Goal: Task Accomplishment & Management: Use online tool/utility

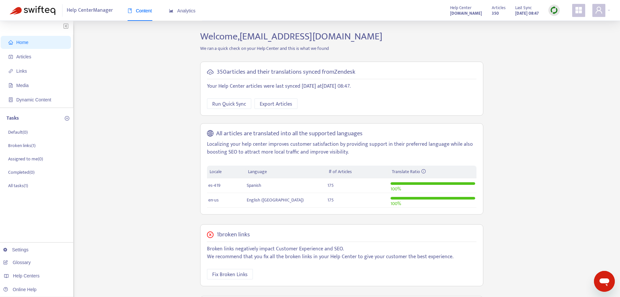
click at [556, 8] on img at bounding box center [554, 10] width 8 height 8
click at [563, 24] on link "Quick Sync" at bounding box center [568, 23] width 28 height 7
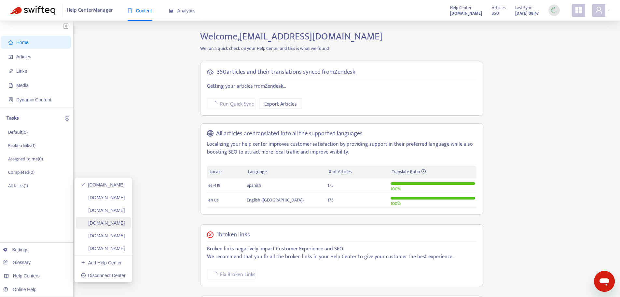
click at [123, 223] on link "[DOMAIN_NAME]" at bounding box center [103, 222] width 44 height 5
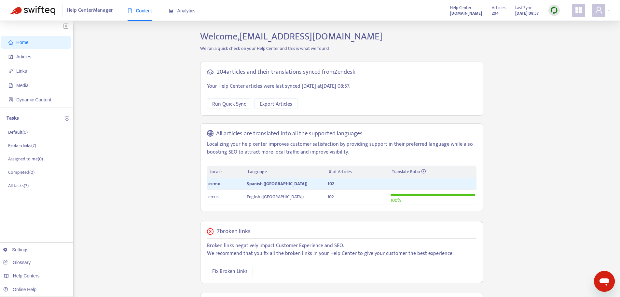
click at [553, 9] on img at bounding box center [554, 10] width 8 height 8
click at [569, 22] on link "Quick Sync" at bounding box center [568, 23] width 28 height 7
click at [114, 184] on link "[DOMAIN_NAME]" at bounding box center [103, 184] width 44 height 5
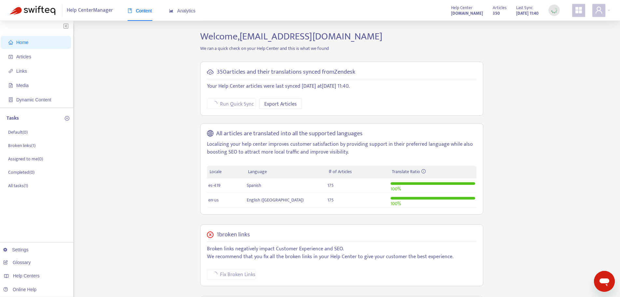
click at [41, 64] on ul "Home Articles Links Media Dynamic Content" at bounding box center [36, 71] width 73 height 73
click at [40, 59] on span "Articles" at bounding box center [36, 56] width 57 height 13
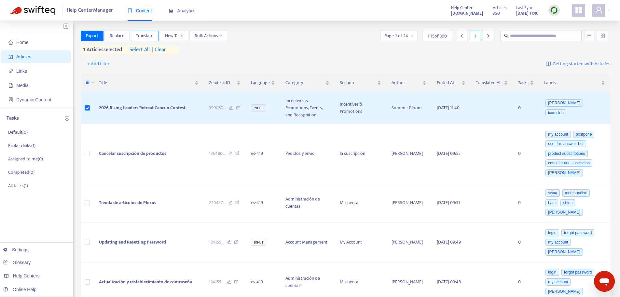
click at [154, 37] on button "Translate" at bounding box center [145, 36] width 28 height 10
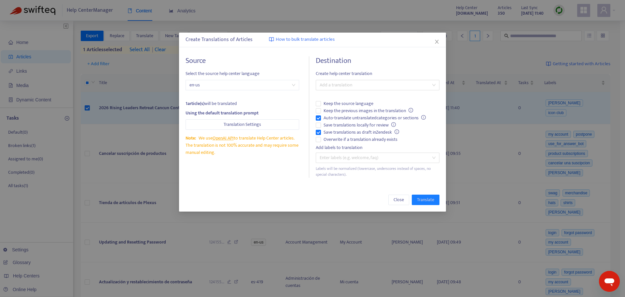
click at [342, 143] on div "Destination Create help center translation Add a translation Keep the source la…" at bounding box center [378, 116] width 124 height 121
click at [342, 140] on span "Overwrite if a translation already exists" at bounding box center [360, 139] width 79 height 7
click at [336, 117] on span "Auto-translate untranslated categories or sections" at bounding box center [374, 117] width 107 height 7
click at [348, 84] on div at bounding box center [374, 85] width 114 height 8
click at [351, 108] on div "Spanish ( es-419 )" at bounding box center [377, 108] width 113 height 7
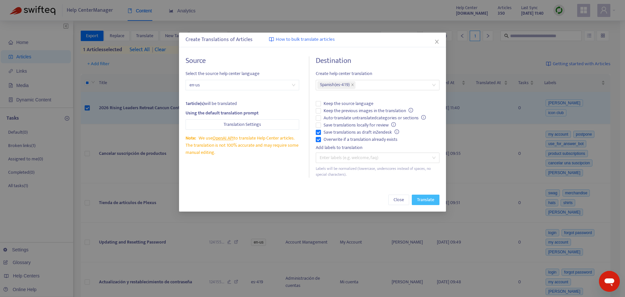
click at [430, 204] on button "Translate" at bounding box center [426, 199] width 28 height 10
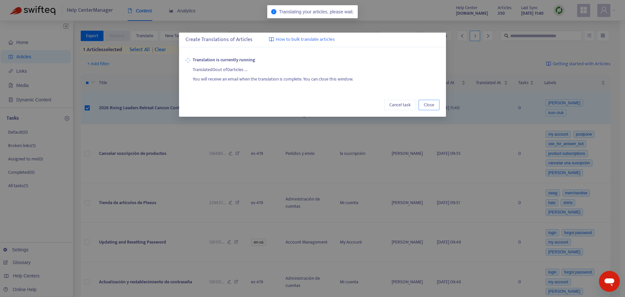
click at [428, 107] on span "Close" at bounding box center [429, 104] width 10 height 7
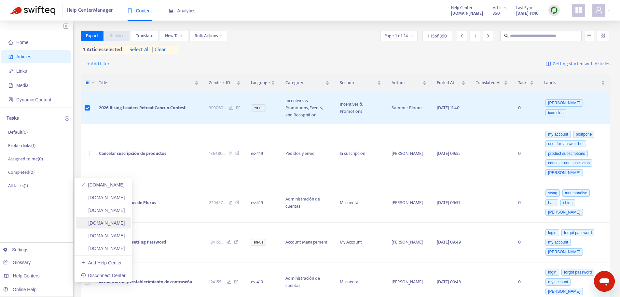
click at [115, 220] on link "[DOMAIN_NAME]" at bounding box center [103, 222] width 44 height 5
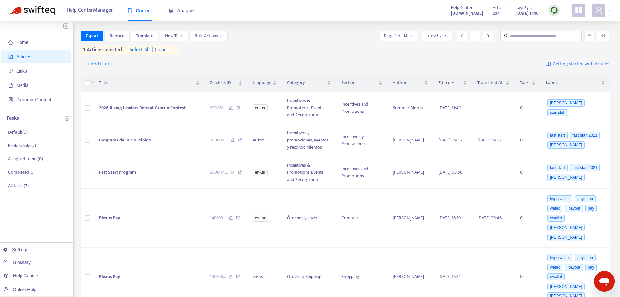
click at [165, 49] on span "| clear" at bounding box center [158, 50] width 16 height 8
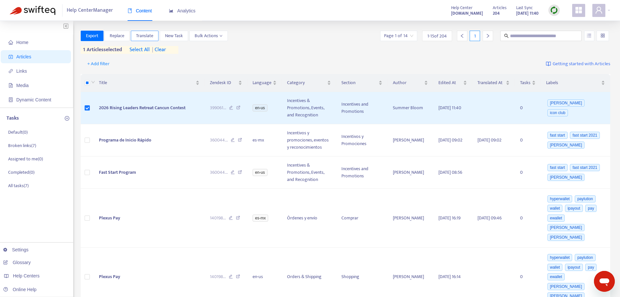
click at [146, 34] on span "Translate" at bounding box center [144, 35] width 17 height 7
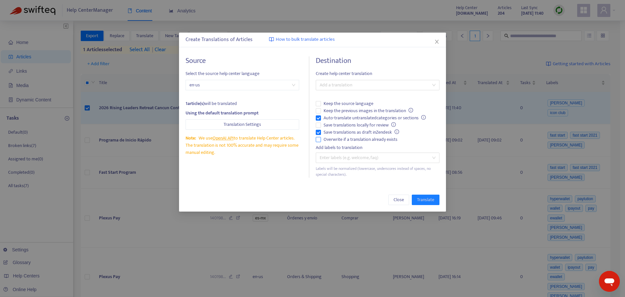
click at [330, 138] on span "Overwrite if a translation already exists" at bounding box center [360, 139] width 79 height 7
click at [331, 115] on span "Auto-translate untranslated categories or sections" at bounding box center [374, 117] width 107 height 7
click at [336, 87] on div at bounding box center [374, 85] width 114 height 8
click at [351, 105] on div "Spanish ([GEOGRAPHIC_DATA]) ( es-mx )" at bounding box center [377, 108] width 113 height 7
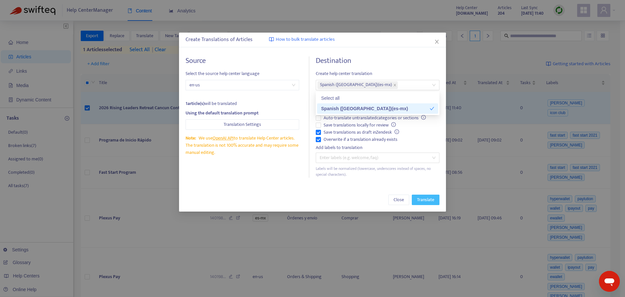
click at [426, 202] on span "Translate" at bounding box center [425, 199] width 17 height 7
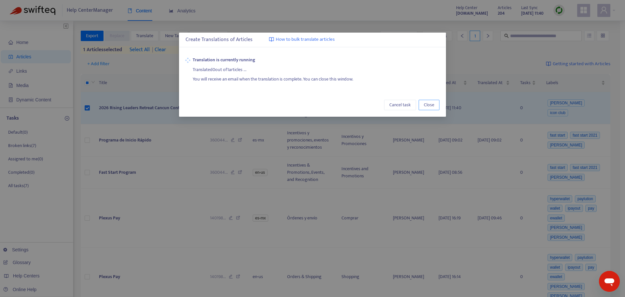
click at [426, 105] on span "Close" at bounding box center [429, 104] width 10 height 7
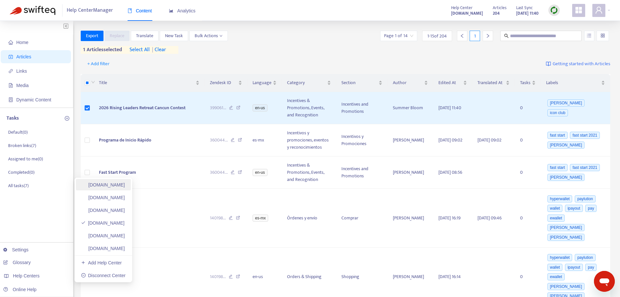
click at [120, 185] on link "[DOMAIN_NAME]" at bounding box center [103, 184] width 44 height 5
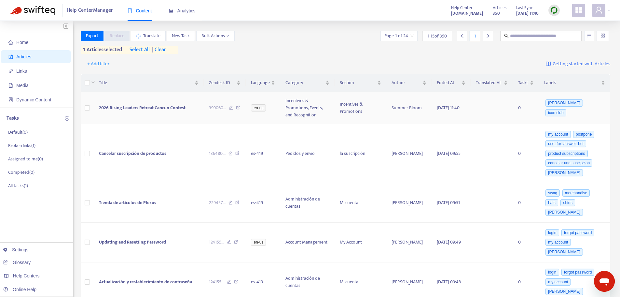
click at [139, 111] on td "2026 Rising Leaders Retreat Cancun Contest" at bounding box center [149, 108] width 110 height 32
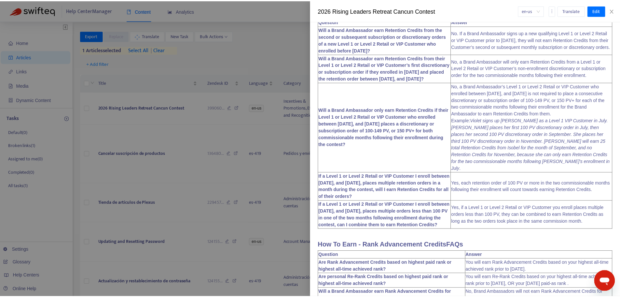
scroll to position [1433, 0]
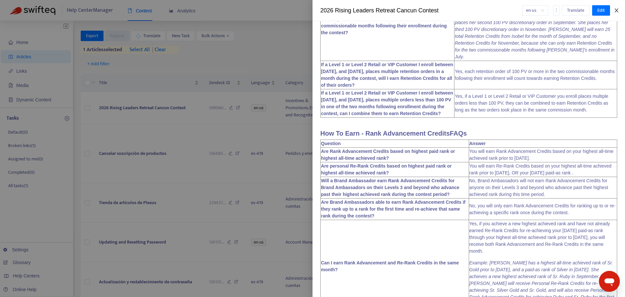
click at [614, 11] on icon "close" at bounding box center [616, 10] width 5 height 5
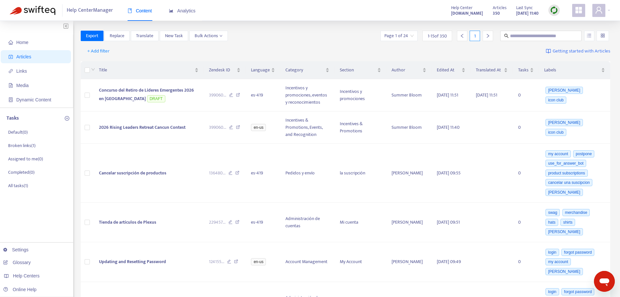
click at [556, 13] on img at bounding box center [554, 10] width 8 height 8
drag, startPoint x: 566, startPoint y: 36, endPoint x: 550, endPoint y: 53, distance: 23.3
click at [566, 36] on link "Full Sync" at bounding box center [565, 33] width 23 height 7
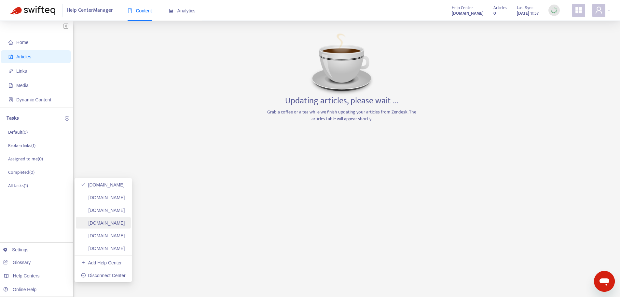
click at [125, 225] on link "[DOMAIN_NAME]" at bounding box center [103, 222] width 44 height 5
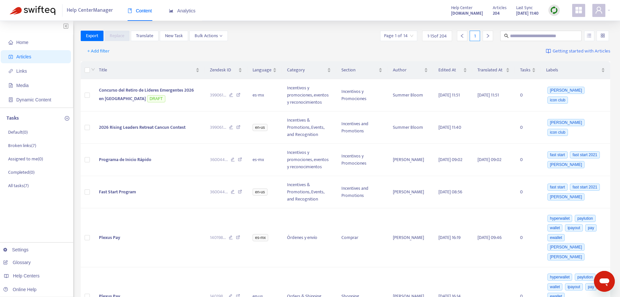
click at [556, 11] on img at bounding box center [554, 10] width 8 height 8
click at [559, 34] on link "Full Sync" at bounding box center [565, 33] width 23 height 7
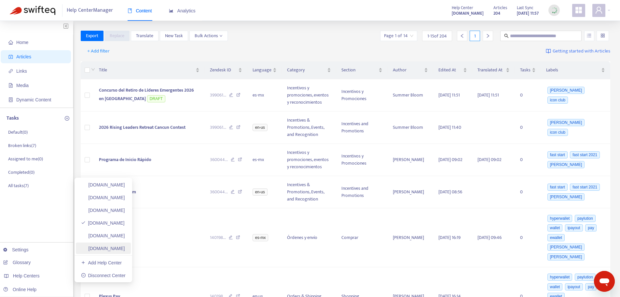
drag, startPoint x: 104, startPoint y: 188, endPoint x: 140, endPoint y: 243, distance: 66.6
click at [104, 187] on link "[DOMAIN_NAME]" at bounding box center [103, 184] width 44 height 5
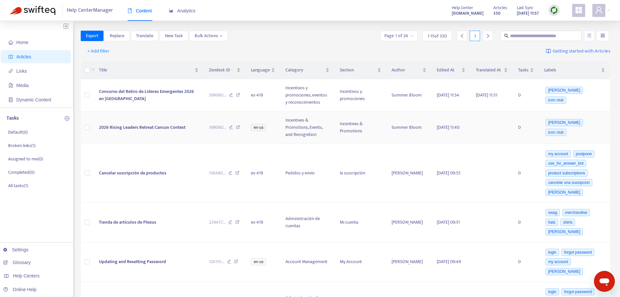
click at [140, 128] on span "2026 Rising Leaders Retreat Cancun Contest" at bounding box center [142, 126] width 87 height 7
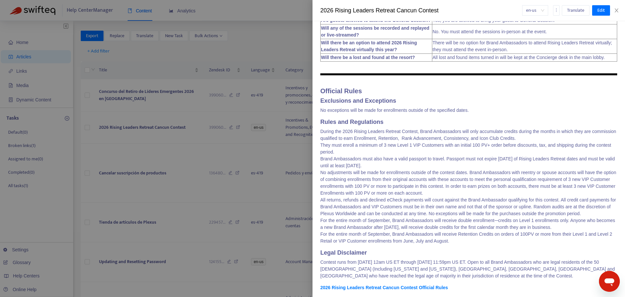
scroll to position [3557, 0]
click at [614, 11] on icon "close" at bounding box center [616, 10] width 5 height 5
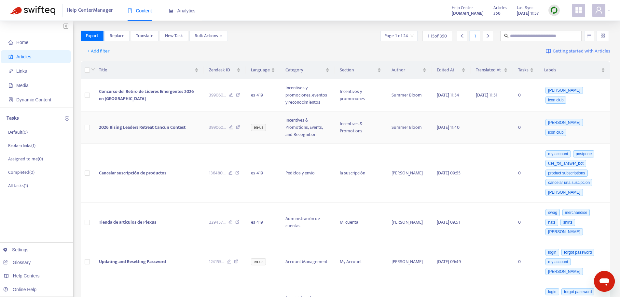
click at [84, 128] on td at bounding box center [87, 127] width 13 height 32
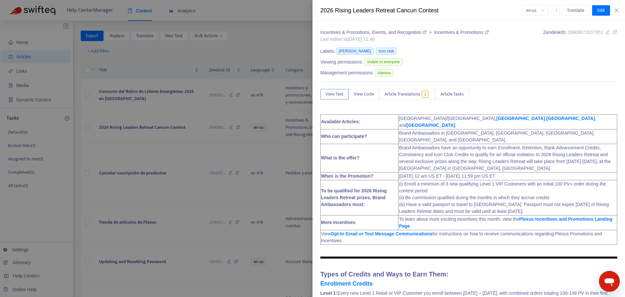
click at [618, 7] on div "2026 Rising Leaders Retreat Cancun Contest en-us Translate Edit" at bounding box center [469, 10] width 313 height 21
click at [620, 9] on button "Close" at bounding box center [616, 10] width 9 height 6
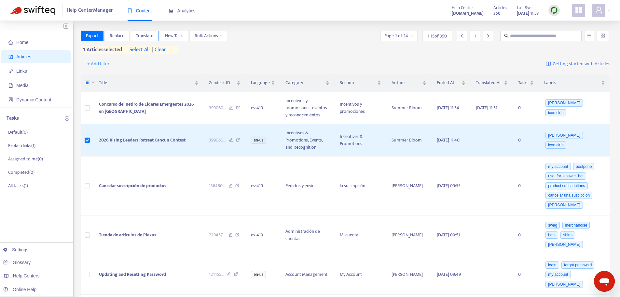
click at [153, 35] on span "Translate" at bounding box center [144, 35] width 17 height 7
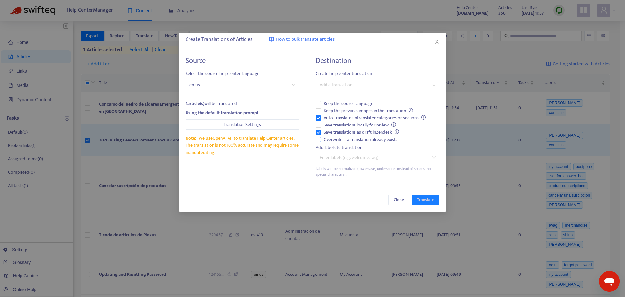
click at [328, 140] on span "Overwrite if a translation already exists" at bounding box center [360, 139] width 79 height 7
click at [339, 117] on span "Auto-translate untranslated categories or sections" at bounding box center [374, 117] width 107 height 7
click at [343, 83] on div at bounding box center [374, 85] width 114 height 8
click at [349, 108] on div "Spanish ( es-419 )" at bounding box center [377, 108] width 113 height 7
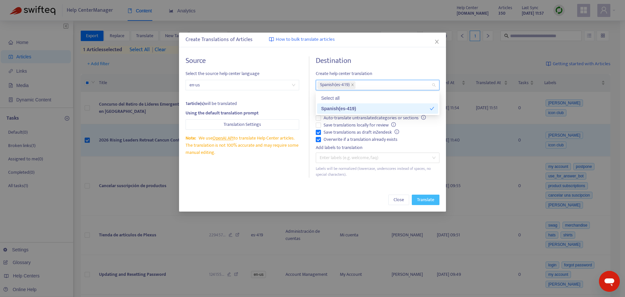
click at [421, 196] on span "Translate" at bounding box center [425, 199] width 17 height 7
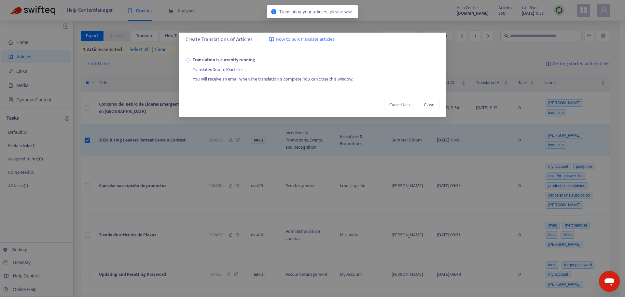
click at [432, 110] on div "Cancel task Close" at bounding box center [312, 104] width 267 height 23
click at [432, 110] on button "Close" at bounding box center [429, 105] width 21 height 10
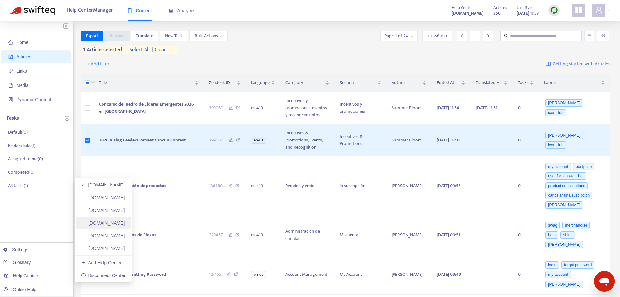
click at [125, 225] on link "[DOMAIN_NAME]" at bounding box center [103, 222] width 44 height 5
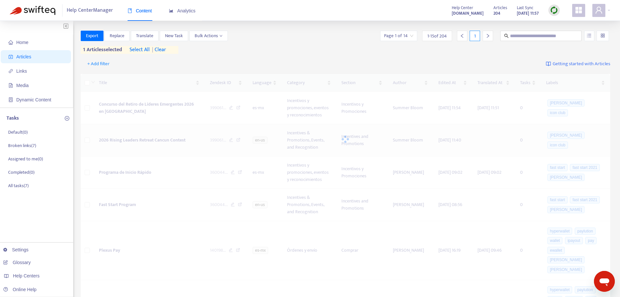
click at [134, 139] on div at bounding box center [346, 139] width 530 height 130
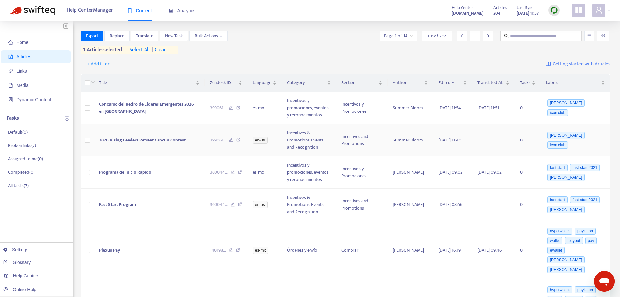
click at [134, 139] on span "2026 Rising Leaders Retreat Cancun Contest" at bounding box center [142, 139] width 87 height 7
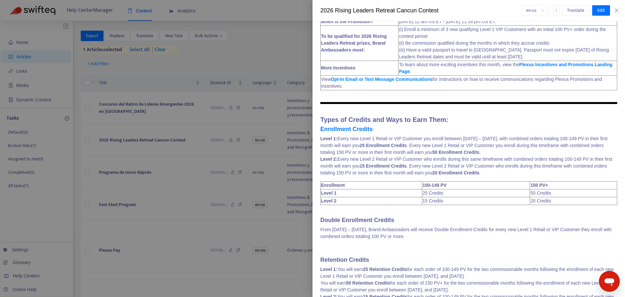
scroll to position [163, 0]
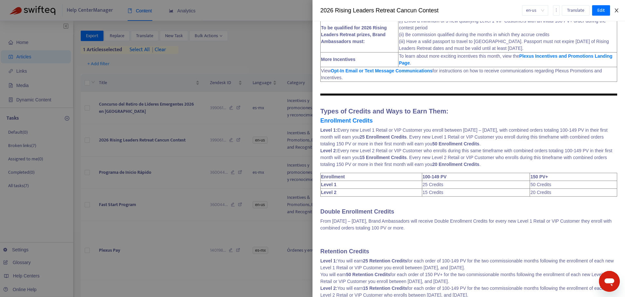
click at [614, 9] on button "Close" at bounding box center [616, 10] width 9 height 6
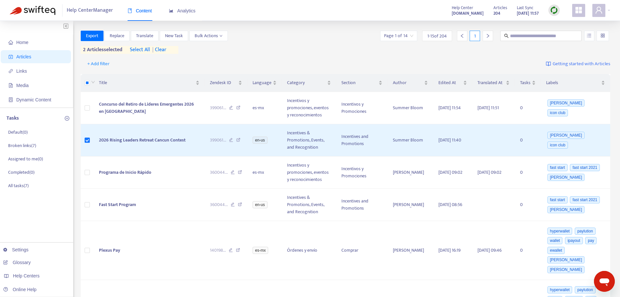
click at [171, 48] on div "2 articles selected select all | clear" at bounding box center [130, 50] width 98 height 8
click at [166, 49] on span "| clear" at bounding box center [158, 50] width 16 height 8
click at [149, 35] on span "Translate" at bounding box center [144, 35] width 17 height 7
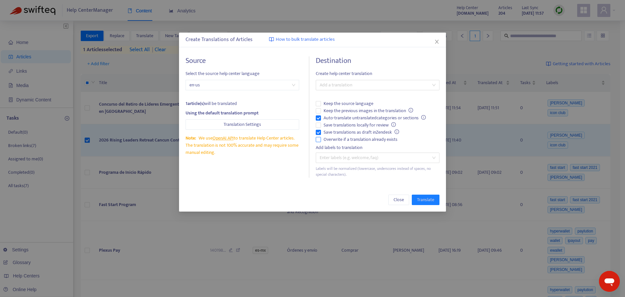
click at [327, 140] on span "Overwrite if a translation already exists" at bounding box center [360, 139] width 79 height 7
click at [337, 116] on span "Auto-translate untranslated categories or sections" at bounding box center [374, 117] width 107 height 7
click at [344, 84] on div at bounding box center [374, 85] width 114 height 8
click at [345, 104] on div "Spanish ([GEOGRAPHIC_DATA]) ( es-mx )" at bounding box center [377, 108] width 121 height 10
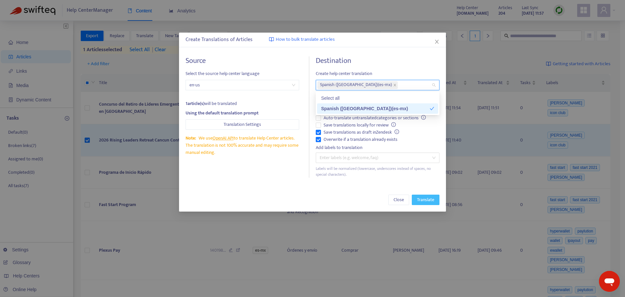
click at [427, 201] on span "Translate" at bounding box center [425, 199] width 17 height 7
